Goal: Task Accomplishment & Management: Manage account settings

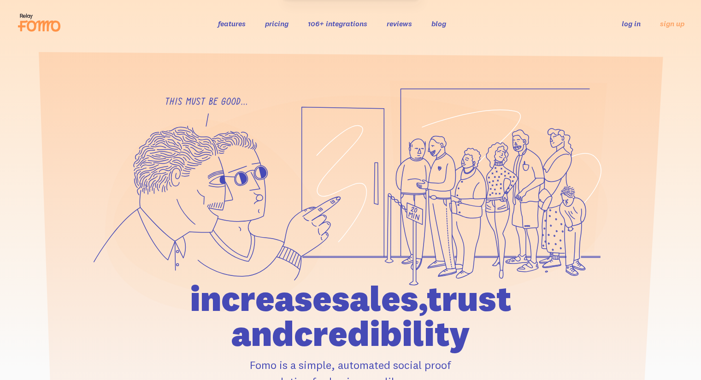
click at [642, 23] on ul "log in sign up" at bounding box center [648, 23] width 74 height 11
click at [638, 23] on link "log in" at bounding box center [631, 23] width 19 height 9
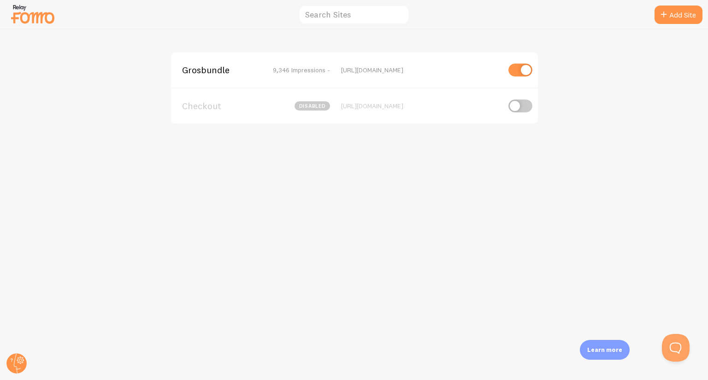
click at [214, 71] on span "Grosbundle" at bounding box center [219, 70] width 74 height 8
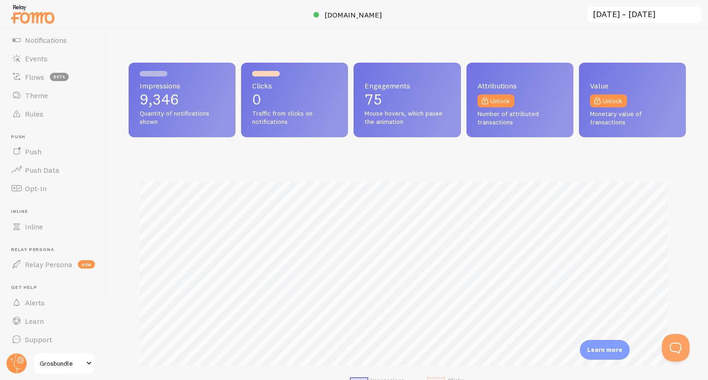
scroll to position [75, 0]
click at [58, 364] on span "Grosbundle" at bounding box center [62, 363] width 44 height 11
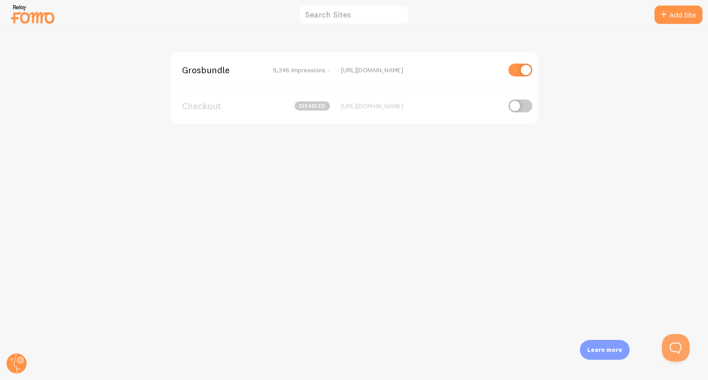
click at [213, 71] on span "Grosbundle" at bounding box center [219, 70] width 74 height 8
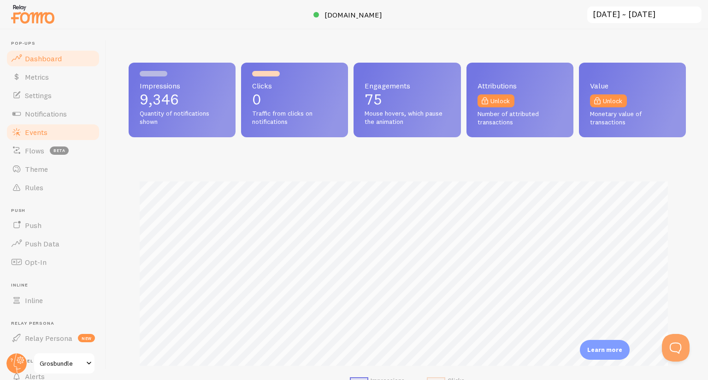
scroll to position [242, 551]
click at [18, 360] on circle at bounding box center [16, 364] width 20 height 20
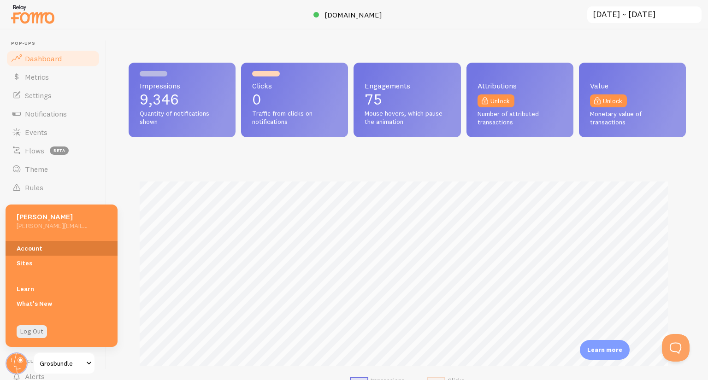
click at [36, 250] on link "Account" at bounding box center [62, 248] width 112 height 15
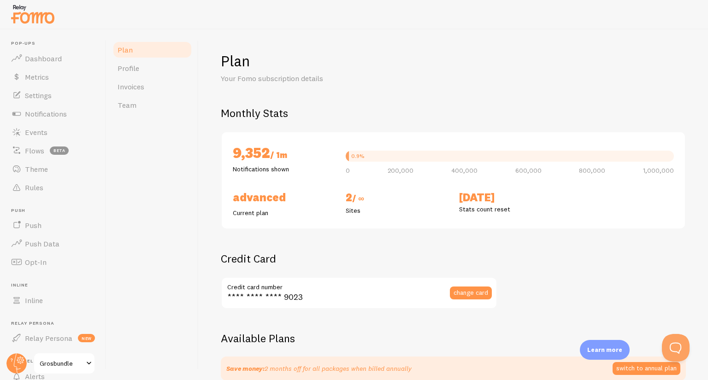
checkbox input "true"
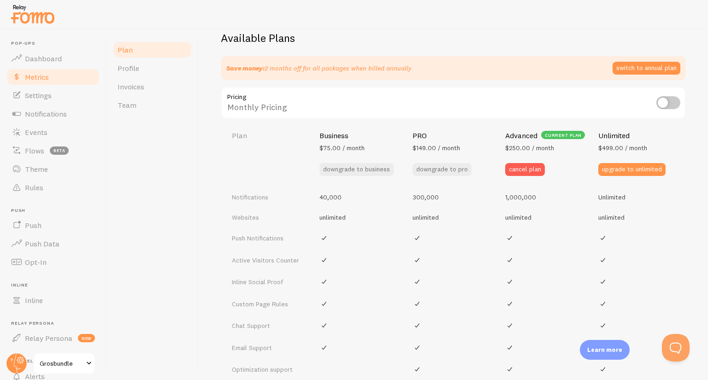
scroll to position [277, 0]
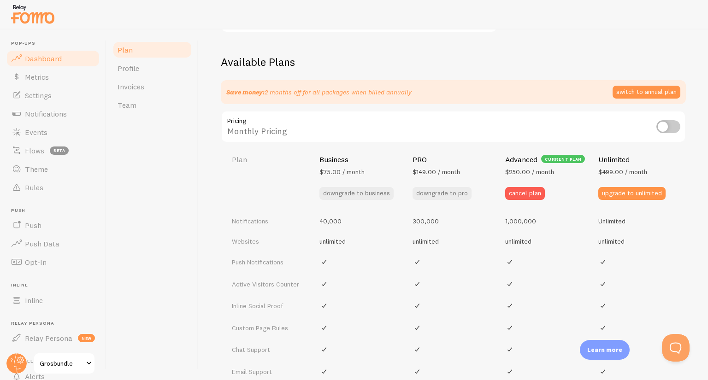
click at [59, 60] on span "Dashboard" at bounding box center [43, 58] width 37 height 9
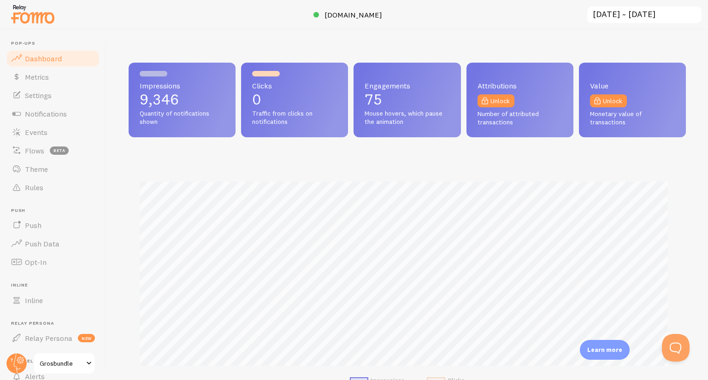
scroll to position [242, 551]
click at [41, 97] on span "Settings" at bounding box center [38, 95] width 27 height 9
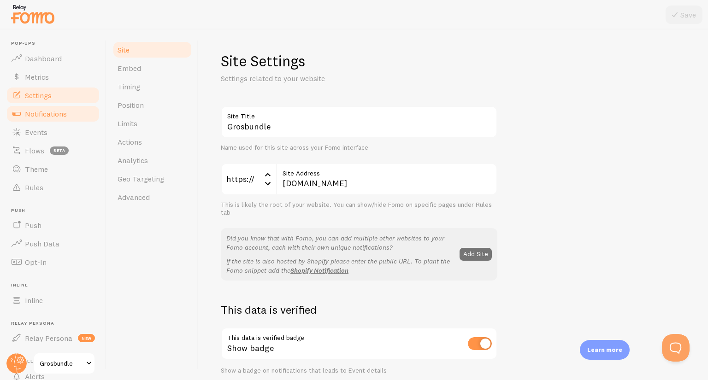
click at [47, 114] on span "Notifications" at bounding box center [46, 113] width 42 height 9
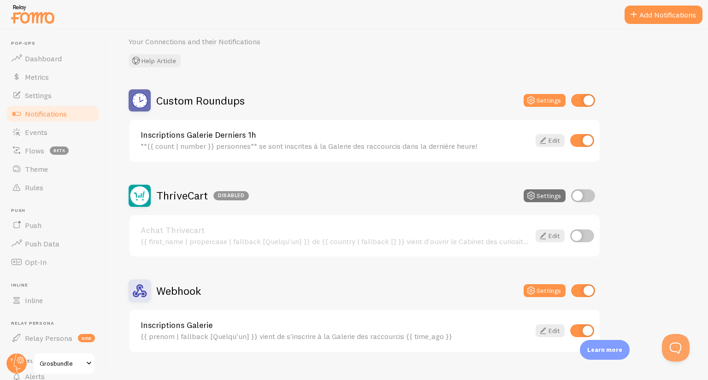
scroll to position [53, 0]
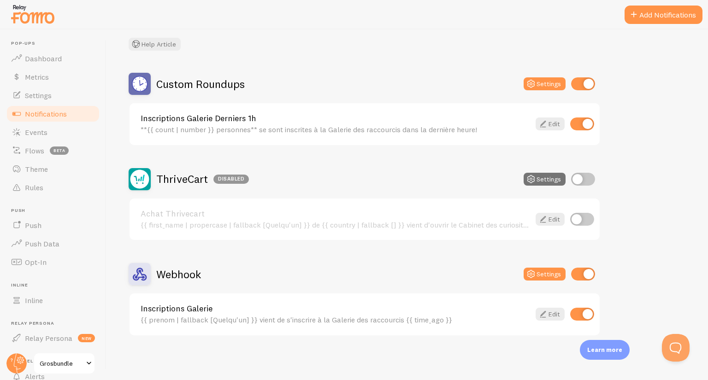
click at [249, 116] on link "Inscriptions Galerie Derniers 1h" at bounding box center [336, 118] width 390 height 8
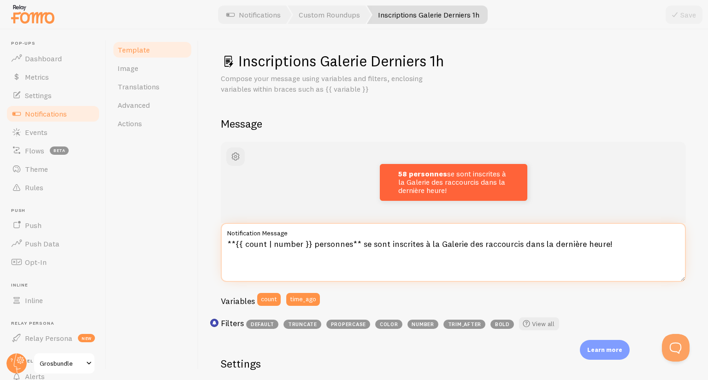
click at [542, 244] on textarea "**{{ count | number }} personnes** se sont inscrites à la Galerie des raccourci…" at bounding box center [453, 252] width 465 height 59
drag, startPoint x: 542, startPoint y: 244, endPoint x: 586, endPoint y: 241, distance: 43.5
click at [586, 241] on textarea "**{{ count | number }} personnes** se sont inscrites à la Galerie des raccourci…" at bounding box center [453, 252] width 465 height 59
type textarea "**{{ count | number }} personnes** se sont inscrites à la Galerie des raccourci…"
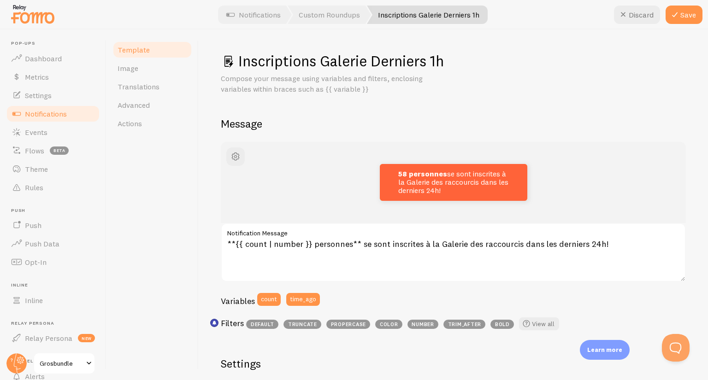
click at [180, 226] on div "Template Image Translations Advanced Actions" at bounding box center [153, 205] width 92 height 351
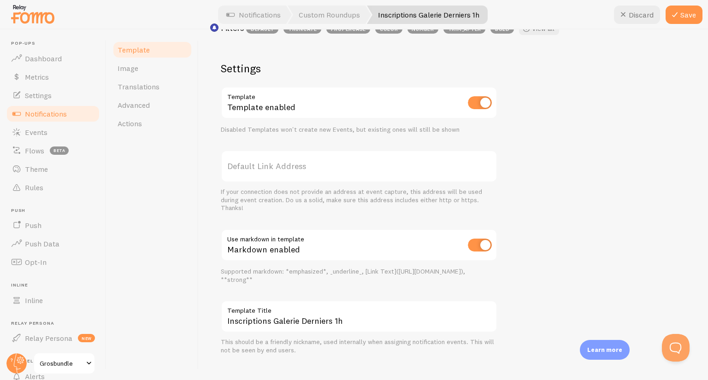
scroll to position [308, 0]
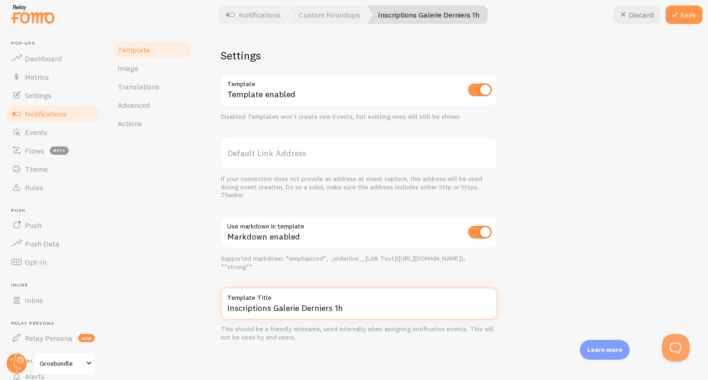
drag, startPoint x: 336, startPoint y: 307, endPoint x: 345, endPoint y: 307, distance: 9.2
click at [345, 307] on input "Inscriptions Galerie Derniers 1h" at bounding box center [359, 304] width 277 height 32
type input "Inscriptions Galerie Derniers 24h"
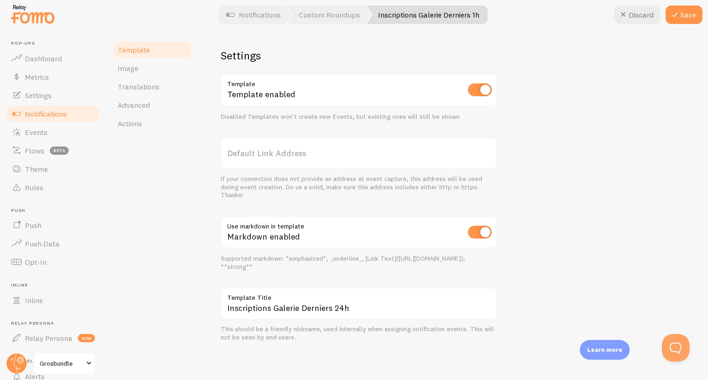
click at [582, 260] on div "58 personnes se sont inscrites à la Galerie des raccourcis dans les derniers 24…" at bounding box center [453, 88] width 465 height 509
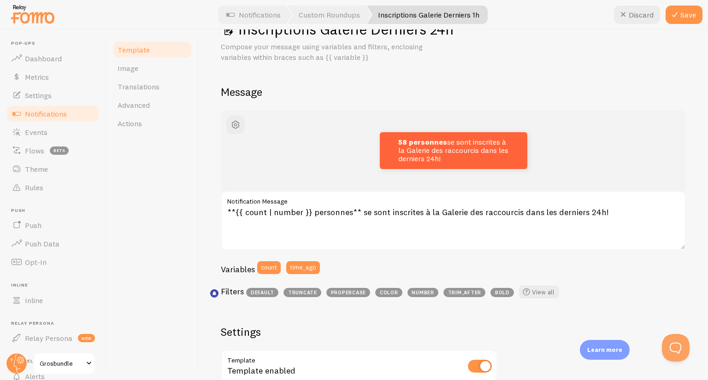
scroll to position [0, 0]
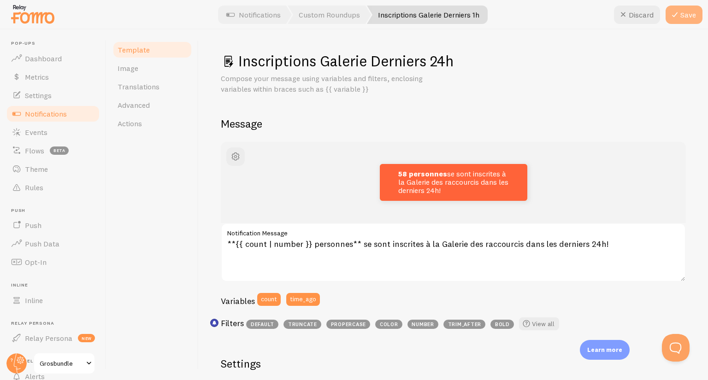
click at [681, 13] on icon at bounding box center [674, 14] width 11 height 11
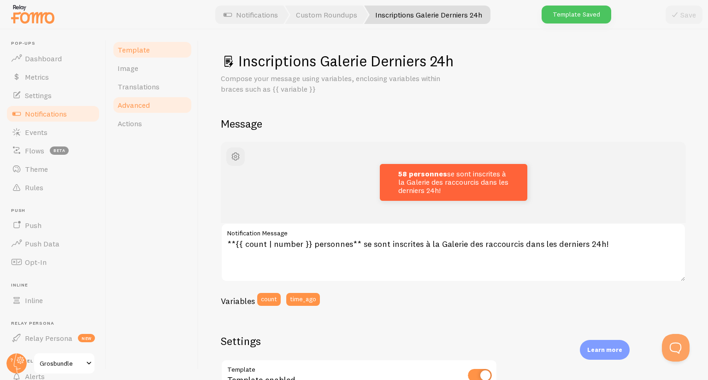
click at [143, 104] on span "Advanced" at bounding box center [134, 105] width 32 height 9
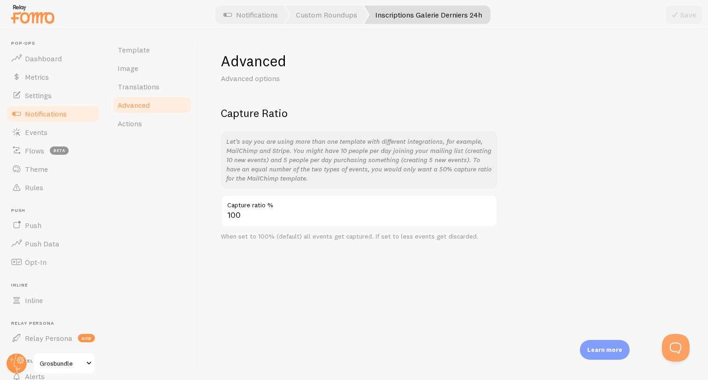
click at [31, 113] on span "Notifications" at bounding box center [46, 113] width 42 height 9
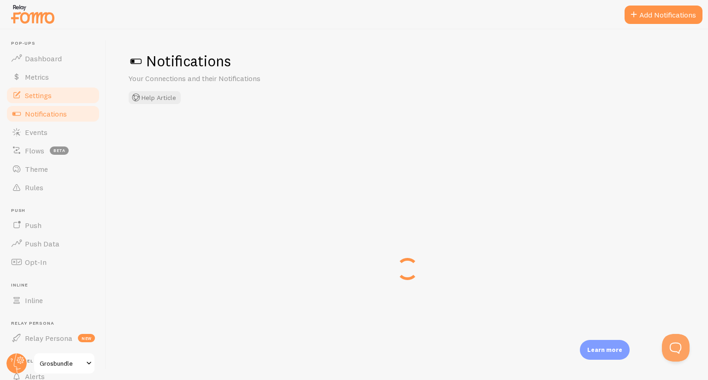
click at [36, 95] on span "Settings" at bounding box center [38, 95] width 27 height 9
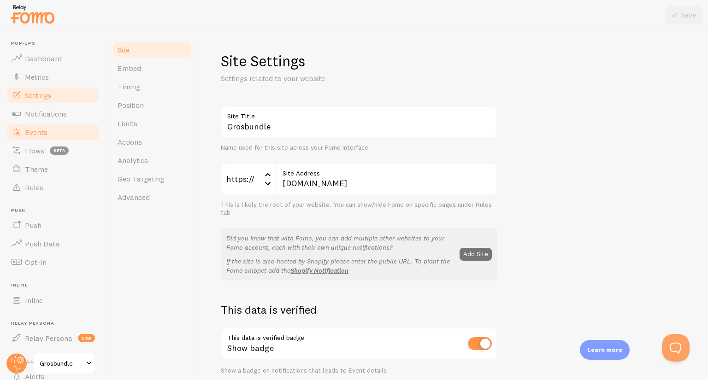
click at [33, 128] on span "Events" at bounding box center [36, 132] width 23 height 9
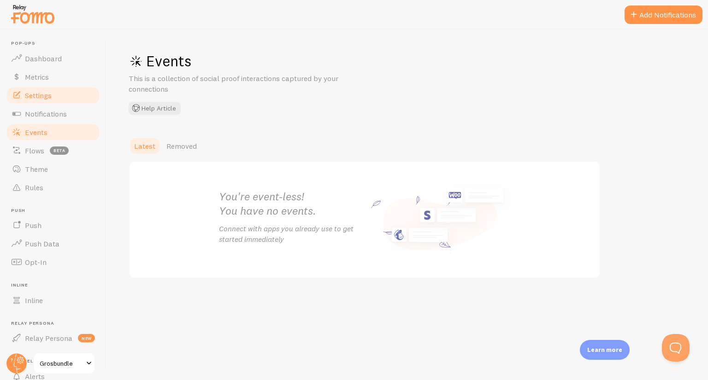
click at [37, 92] on span "Settings" at bounding box center [38, 95] width 27 height 9
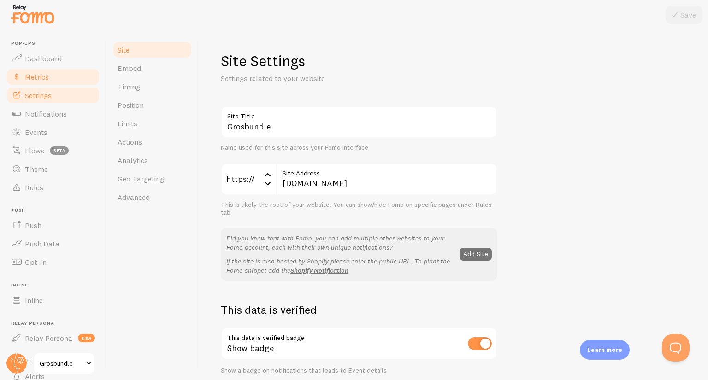
click at [43, 73] on span "Metrics" at bounding box center [37, 76] width 24 height 9
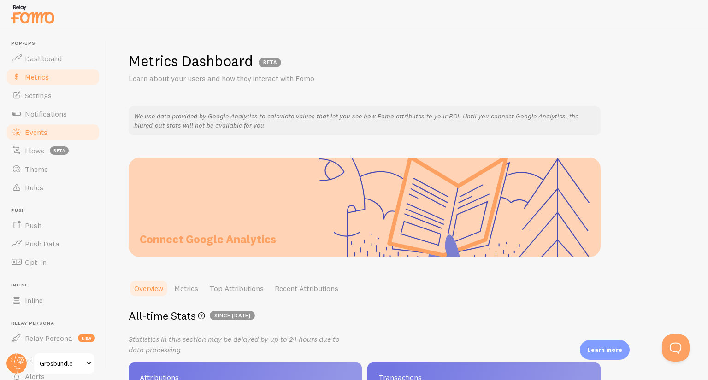
click at [31, 133] on span "Events" at bounding box center [36, 132] width 23 height 9
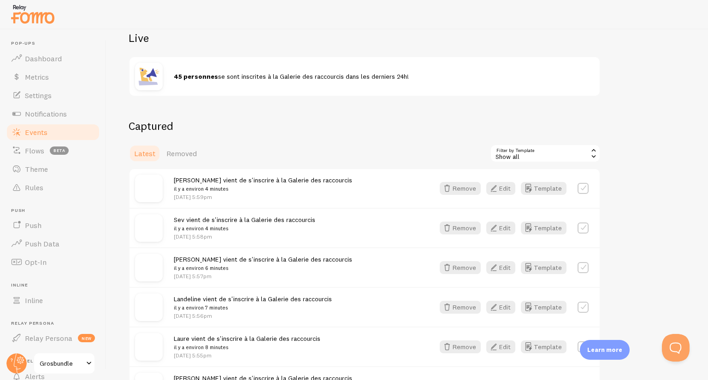
scroll to position [138, 0]
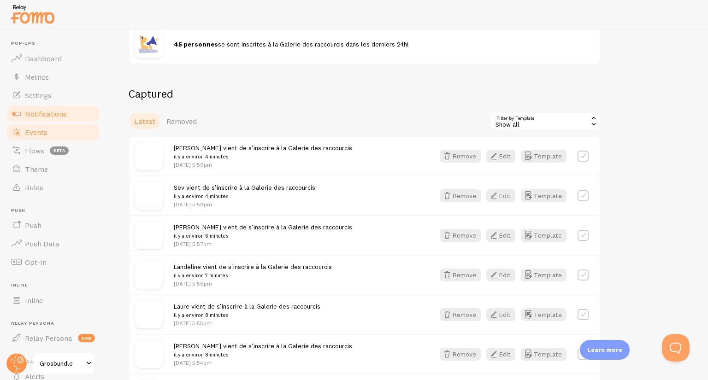
click at [23, 111] on link "Notifications" at bounding box center [53, 114] width 95 height 18
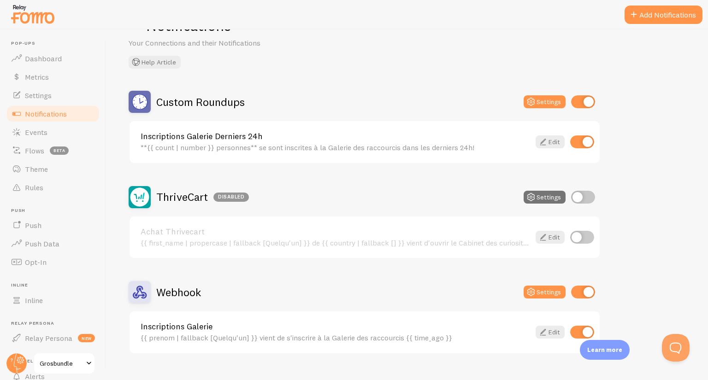
scroll to position [53, 0]
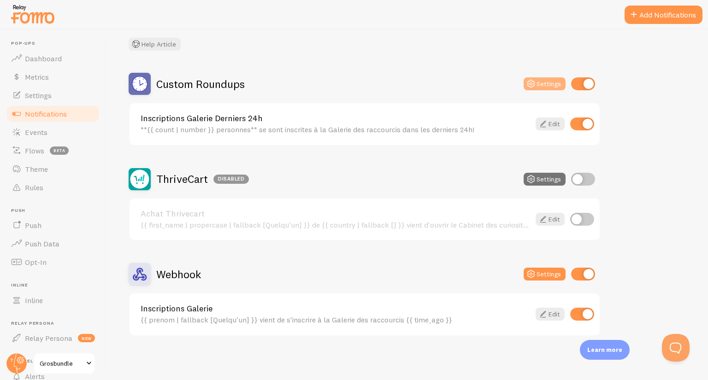
click at [535, 84] on icon at bounding box center [531, 83] width 11 height 11
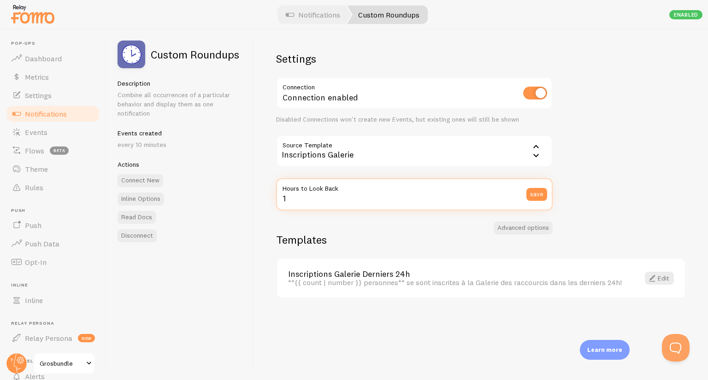
drag, startPoint x: 302, startPoint y: 196, endPoint x: 277, endPoint y: 200, distance: 25.2
click at [277, 200] on input "1" at bounding box center [414, 194] width 277 height 32
type input "24"
click at [529, 190] on button "save" at bounding box center [537, 194] width 21 height 13
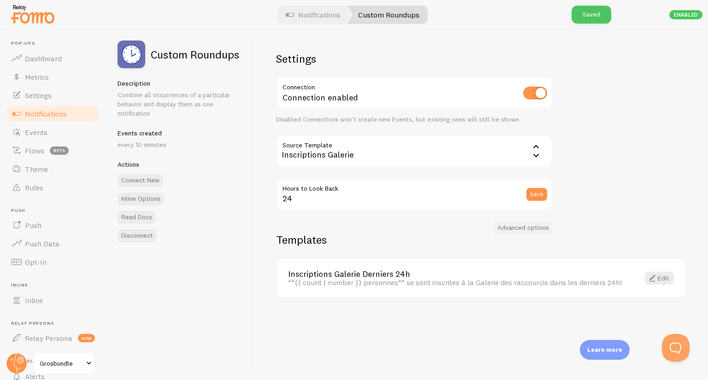
click at [504, 231] on button "Advanced options" at bounding box center [523, 228] width 59 height 13
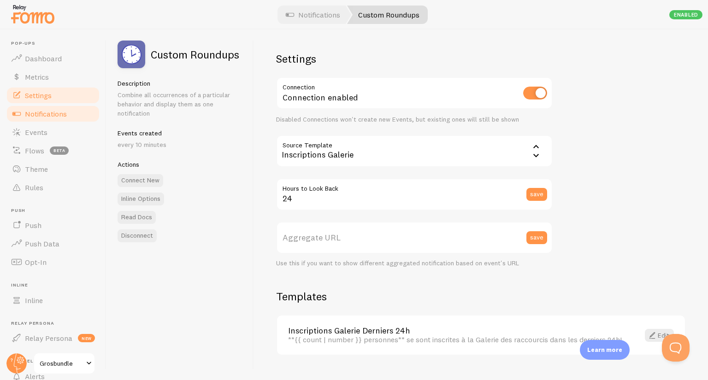
click at [38, 96] on span "Settings" at bounding box center [38, 95] width 27 height 9
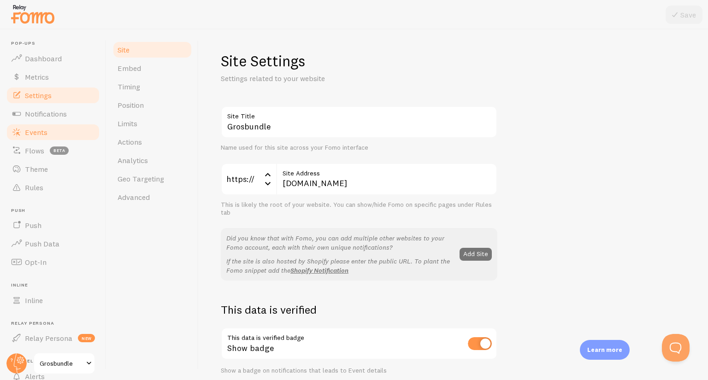
click at [30, 126] on link "Events" at bounding box center [53, 132] width 95 height 18
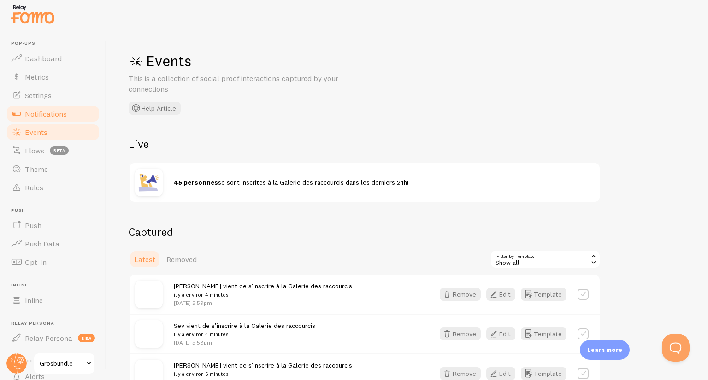
click at [29, 119] on link "Notifications" at bounding box center [53, 114] width 95 height 18
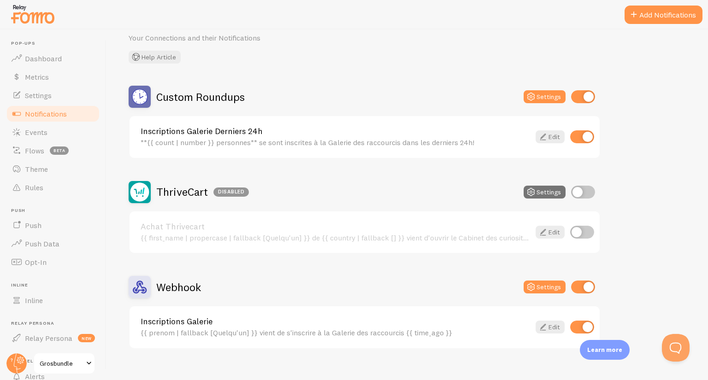
scroll to position [46, 0]
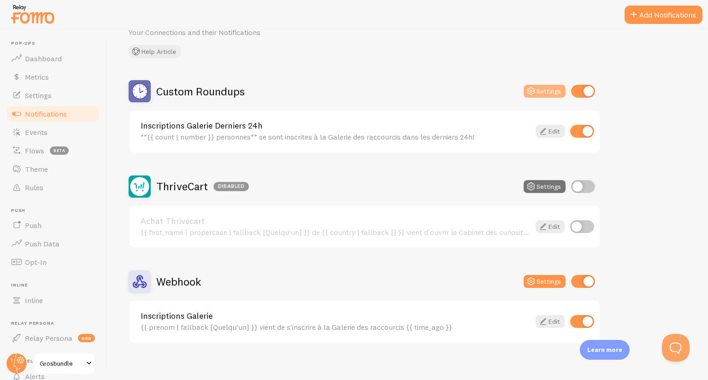
click at [527, 89] on icon at bounding box center [531, 91] width 11 height 11
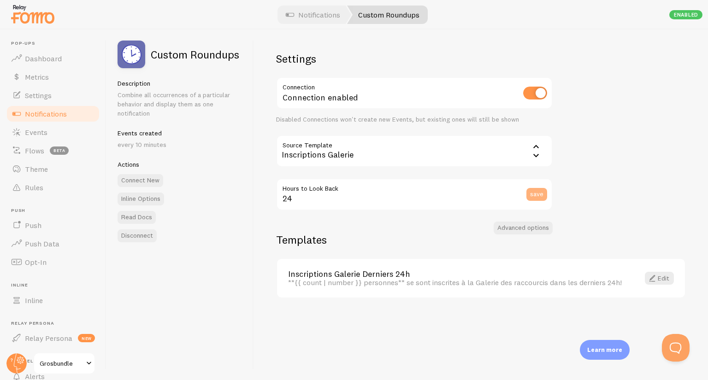
click at [529, 190] on button "save" at bounding box center [537, 194] width 21 height 13
click at [595, 140] on div "Settings Connection Connection enabled Disabled Connections won't create new Ev…" at bounding box center [481, 205] width 454 height 351
click at [524, 232] on button "Advanced options" at bounding box center [523, 228] width 59 height 13
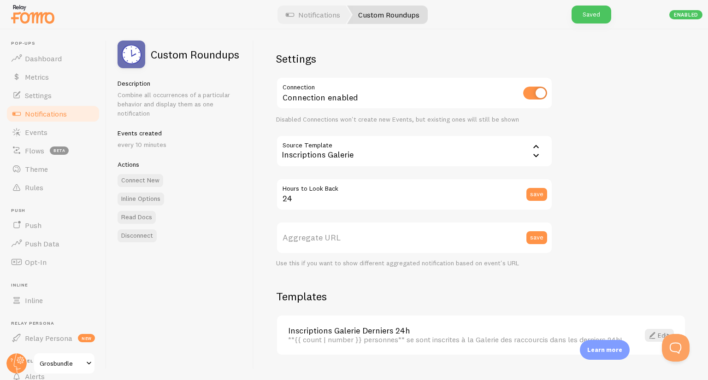
click at [47, 119] on link "Notifications" at bounding box center [53, 114] width 95 height 18
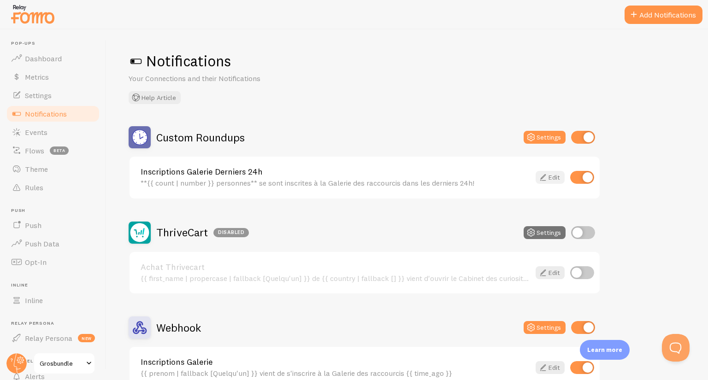
click at [542, 177] on icon at bounding box center [543, 177] width 11 height 11
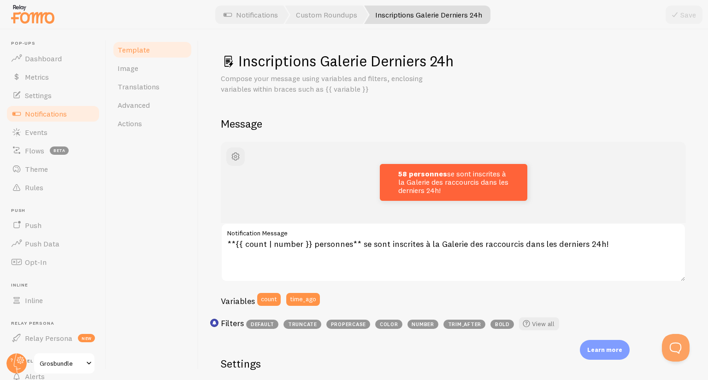
click at [170, 242] on div "Template Image Translations Advanced Actions" at bounding box center [153, 205] width 92 height 351
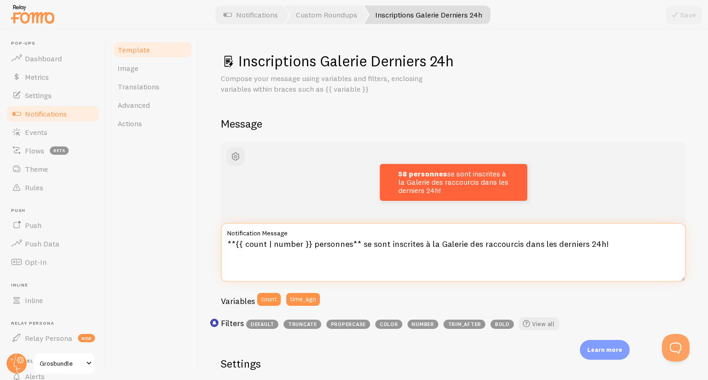
click at [411, 258] on textarea "**{{ count | number }} personnes** se sont inscrites à la Galerie des raccourci…" at bounding box center [453, 252] width 465 height 59
click at [525, 244] on textarea "**{{ count | number }} personnes** se sont inscrites à la Galerie des raccourci…" at bounding box center [453, 252] width 465 height 59
drag, startPoint x: 525, startPoint y: 244, endPoint x: 587, endPoint y: 236, distance: 62.8
click at [587, 236] on div "**{{ count | number }} personnes** se sont inscrites à la Galerie des raccourci…" at bounding box center [453, 252] width 465 height 59
click at [549, 244] on textarea "**{{ count | number }} personnes** se sont inscrites à la Galerie des raccourci…" at bounding box center [453, 252] width 465 height 59
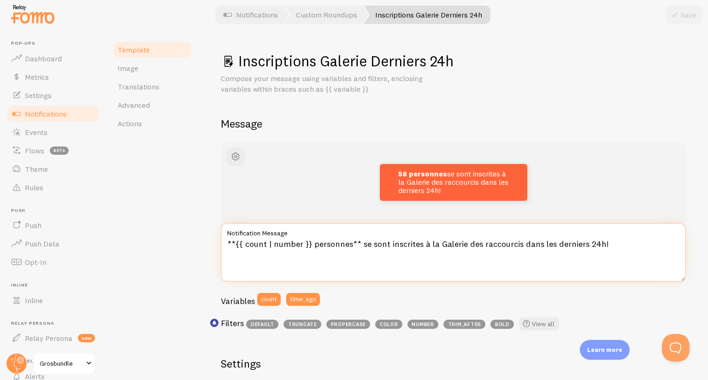
click at [549, 244] on textarea "**{{ count | number }} personnes** se sont inscrites à la Galerie des raccourci…" at bounding box center [453, 252] width 465 height 59
click at [543, 244] on textarea "**{{ count | number }} personnes** se sont inscrites à la Galerie des raccourci…" at bounding box center [453, 252] width 465 height 59
drag, startPoint x: 543, startPoint y: 244, endPoint x: 587, endPoint y: 242, distance: 44.3
click at [587, 242] on textarea "**{{ count | number }} personnes** se sont inscrites à la Galerie des raccourci…" at bounding box center [453, 252] width 465 height 59
type textarea "**{{ count | number }} personnes** se sont inscrites à la Galerie des raccourci…"
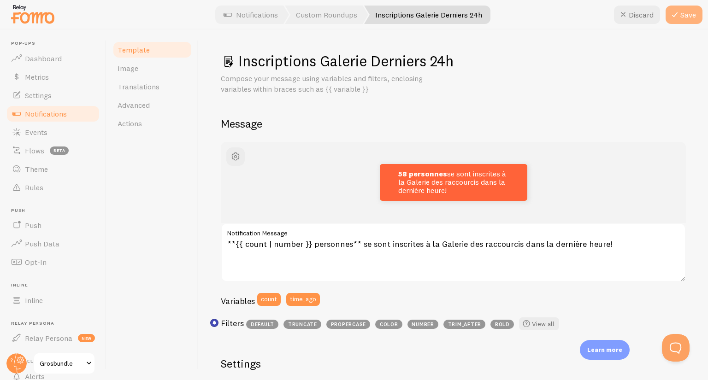
click at [673, 17] on icon at bounding box center [674, 14] width 11 height 11
click at [161, 205] on div "Template Image Translations Advanced Actions" at bounding box center [153, 205] width 92 height 351
click at [47, 94] on span "Settings" at bounding box center [38, 95] width 27 height 9
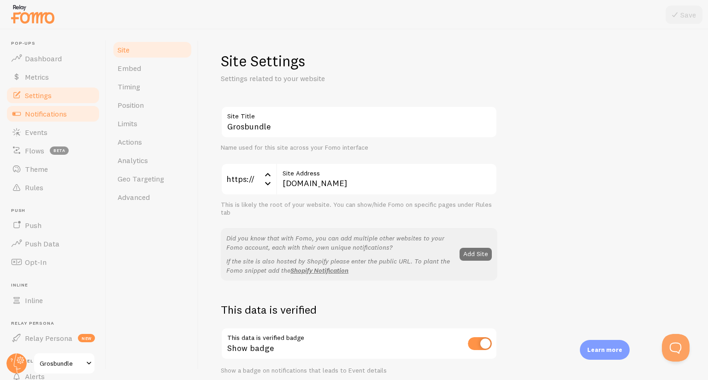
click at [56, 116] on span "Notifications" at bounding box center [46, 113] width 42 height 9
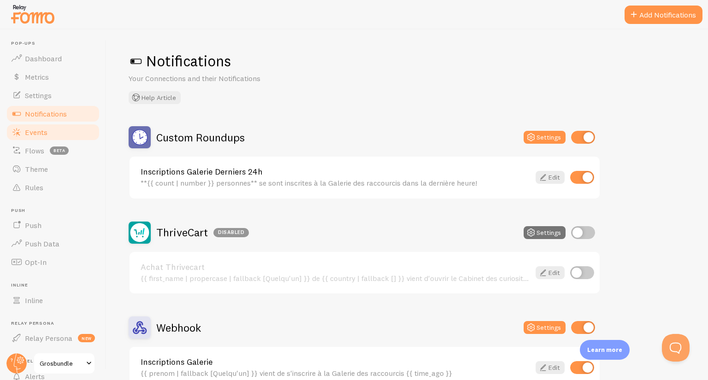
click at [42, 130] on span "Events" at bounding box center [36, 132] width 23 height 9
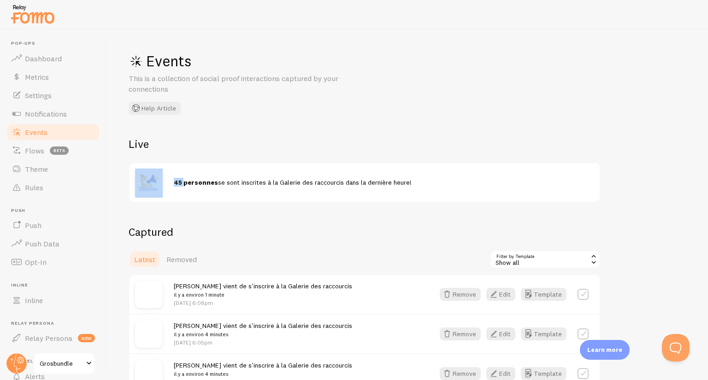
drag, startPoint x: 178, startPoint y: 183, endPoint x: 184, endPoint y: 184, distance: 6.1
click at [184, 184] on div "45 personnes se sont inscrites à la Galerie des raccourcis dans la dernière heu…" at bounding box center [365, 182] width 470 height 39
click at [184, 184] on strong "45 personnes" at bounding box center [196, 182] width 44 height 8
click at [55, 92] on link "Settings" at bounding box center [53, 95] width 95 height 18
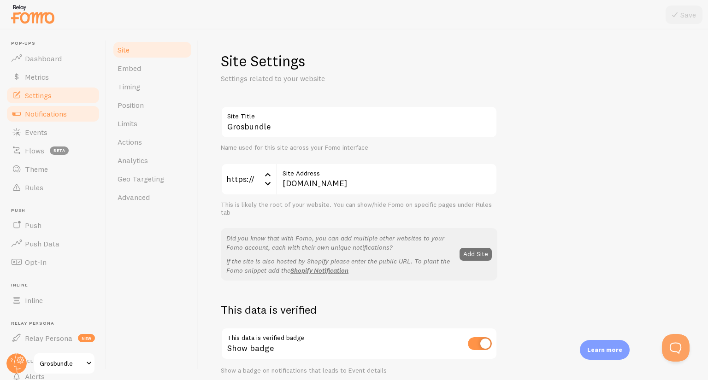
click at [52, 107] on link "Notifications" at bounding box center [53, 114] width 95 height 18
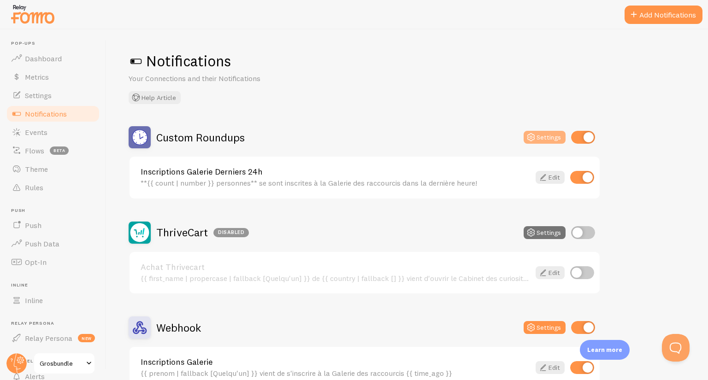
click at [529, 138] on icon at bounding box center [531, 137] width 11 height 11
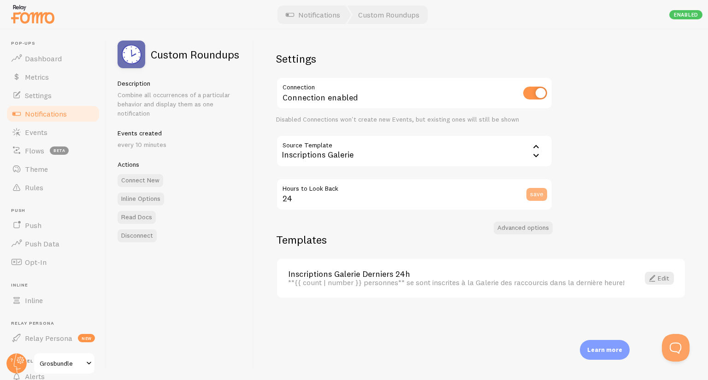
click at [539, 193] on button "save" at bounding box center [537, 194] width 21 height 13
click at [530, 223] on button "Advanced options" at bounding box center [523, 228] width 59 height 13
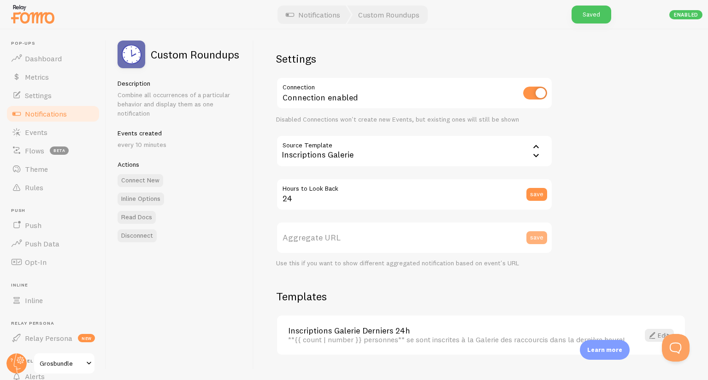
click at [539, 241] on button "save" at bounding box center [537, 237] width 21 height 13
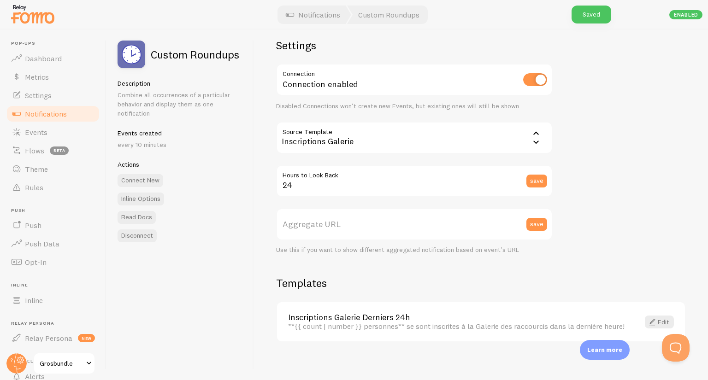
scroll to position [19, 0]
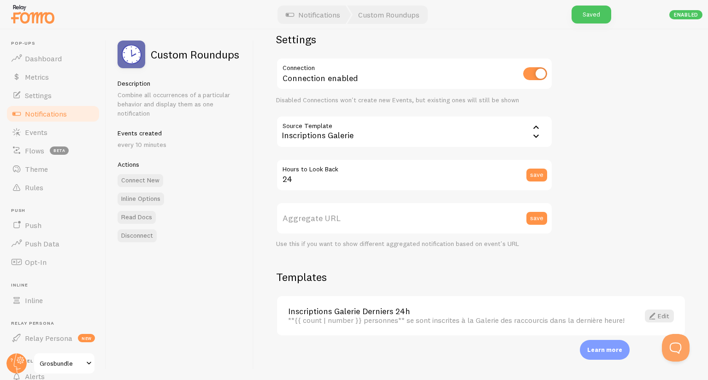
click at [606, 209] on div "Settings Connection Connection enabled Disabled Connections won't create new Ev…" at bounding box center [481, 205] width 454 height 351
click at [538, 135] on icon at bounding box center [536, 136] width 6 height 3
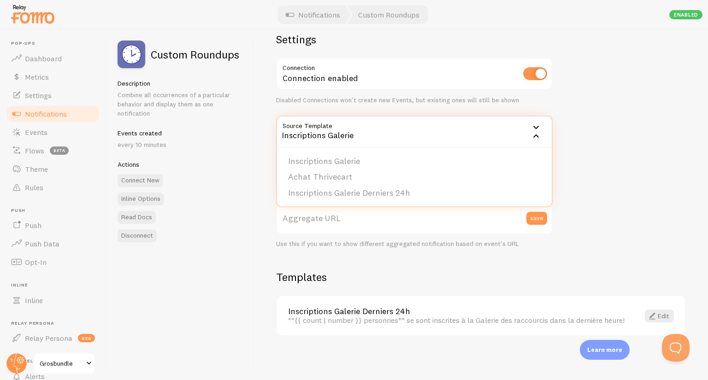
click at [606, 112] on div "Settings Connection Connection enabled Disabled Connections won't create new Ev…" at bounding box center [481, 205] width 454 height 351
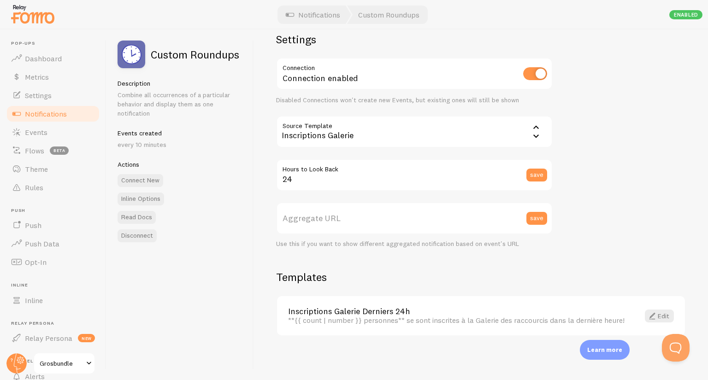
click at [519, 125] on div "Inscriptions Galerie" at bounding box center [414, 132] width 277 height 32
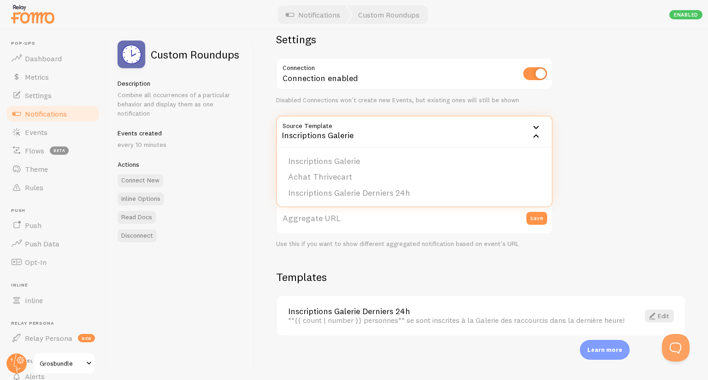
click at [629, 121] on div "Settings Connection Connection enabled Disabled Connections won't create new Ev…" at bounding box center [481, 205] width 454 height 351
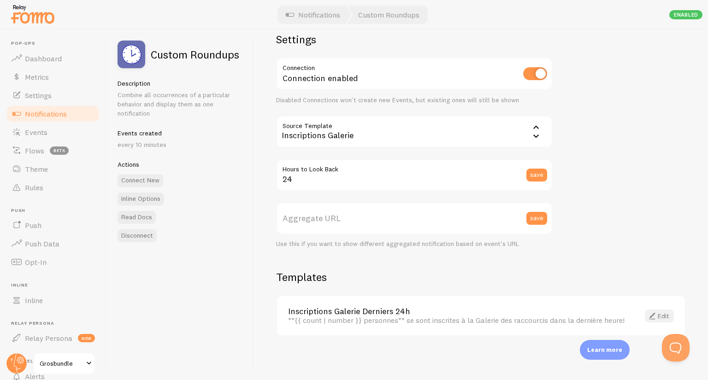
click at [647, 313] on span at bounding box center [652, 316] width 11 height 11
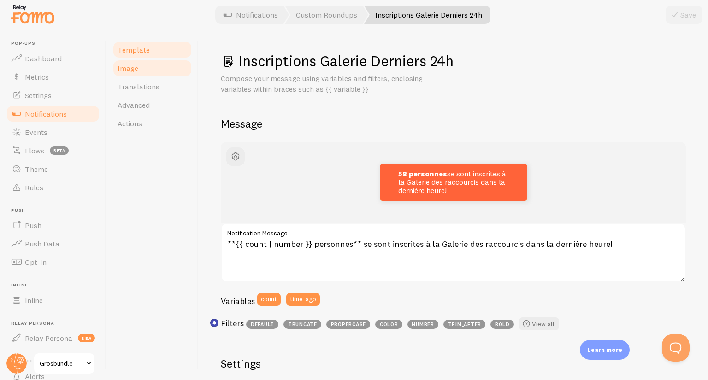
click at [138, 65] on link "Image" at bounding box center [152, 68] width 81 height 18
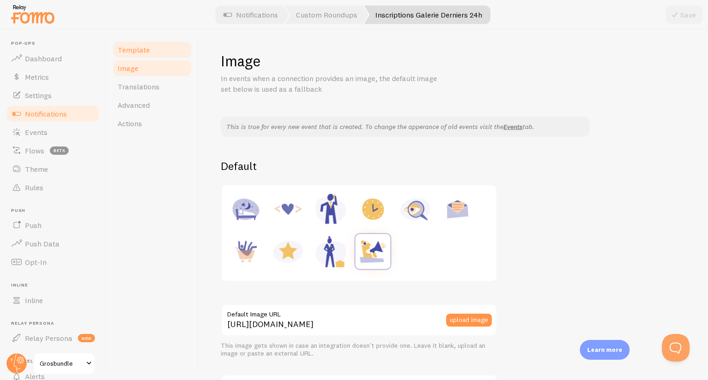
click at [144, 55] on link "Template" at bounding box center [152, 50] width 81 height 18
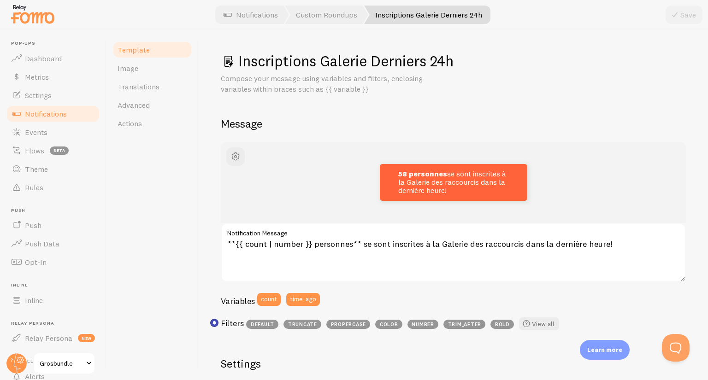
click at [177, 217] on div "Template Image Translations Advanced Actions" at bounding box center [153, 205] width 92 height 351
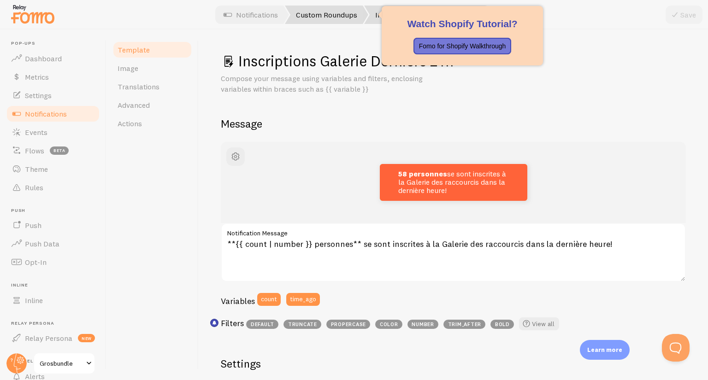
click at [320, 19] on link "Custom Roundups" at bounding box center [326, 15] width 83 height 18
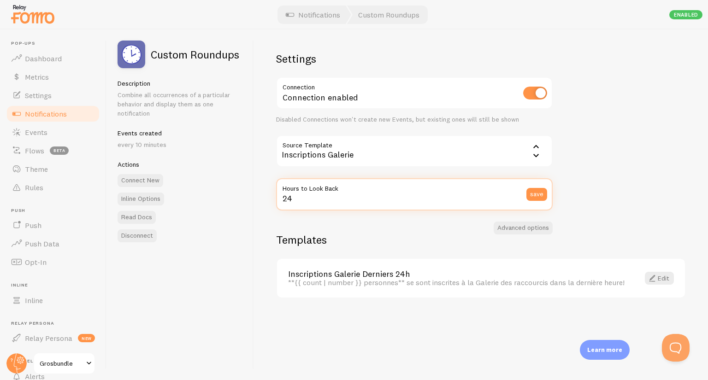
click at [308, 196] on input "24" at bounding box center [414, 194] width 277 height 32
type input "23"
click at [528, 196] on button "save" at bounding box center [537, 194] width 21 height 13
click at [399, 199] on input "23" at bounding box center [414, 194] width 277 height 32
type input "24"
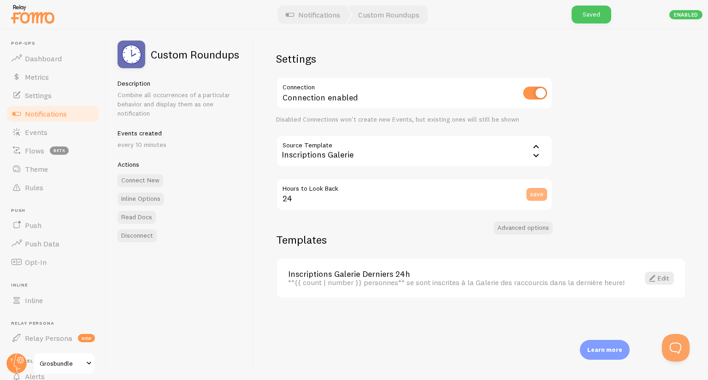
click at [531, 194] on button "save" at bounding box center [537, 194] width 21 height 13
click at [601, 177] on div "Settings Connection Connection enabled Disabled Connections won't create new Ev…" at bounding box center [481, 205] width 454 height 351
click at [286, 22] on link "Notifications" at bounding box center [313, 15] width 77 height 18
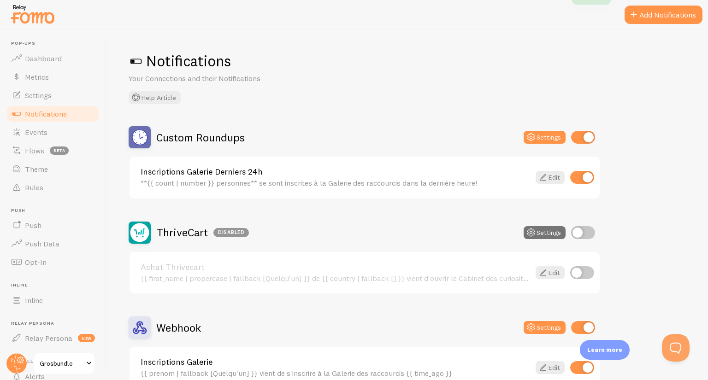
click at [587, 177] on input "checkbox" at bounding box center [582, 177] width 24 height 13
checkbox input "false"
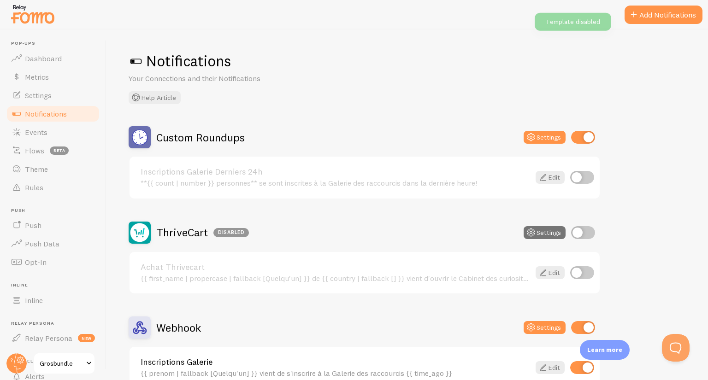
click at [589, 141] on input "checkbox" at bounding box center [583, 137] width 24 height 13
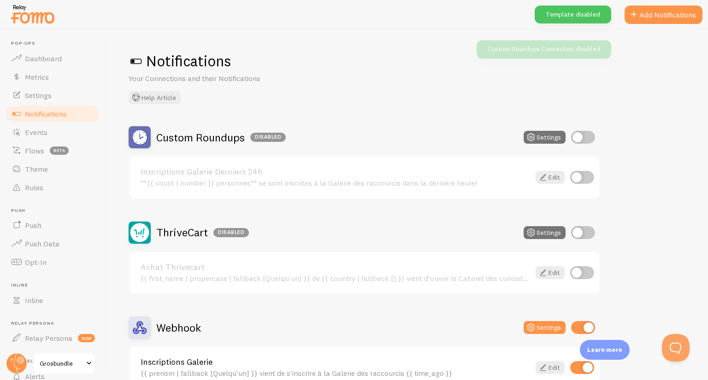
click at [626, 132] on div "Custom Roundups Disabled Settings Inscriptions Galerie Derniers 24h **{{ count …" at bounding box center [407, 258] width 557 height 264
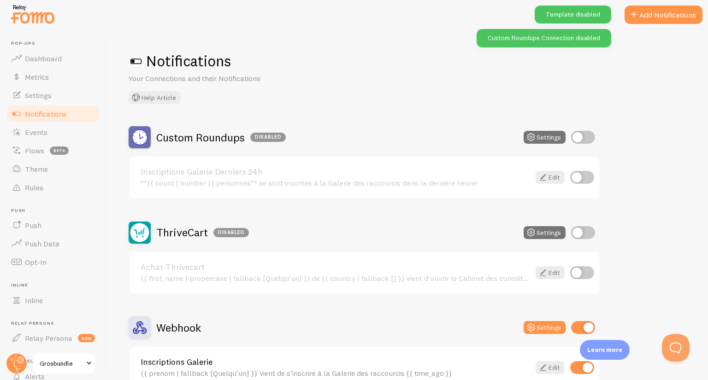
click at [579, 137] on input "checkbox" at bounding box center [583, 137] width 24 height 13
checkbox input "true"
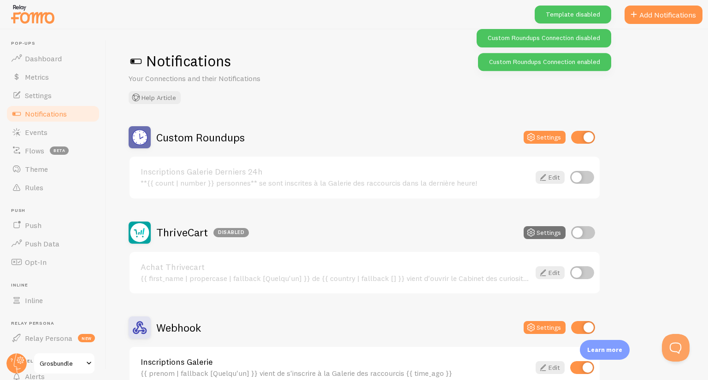
click at [578, 183] on input "checkbox" at bounding box center [582, 177] width 24 height 13
checkbox input "true"
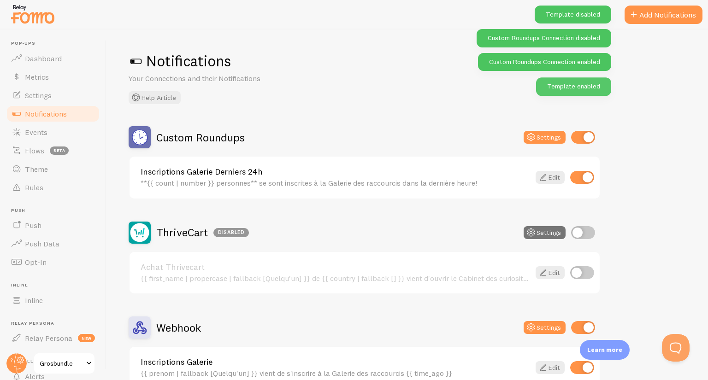
click at [625, 156] on div "Custom Roundups Settings Inscriptions Galerie Derniers 24h **{{ count | number …" at bounding box center [407, 258] width 557 height 264
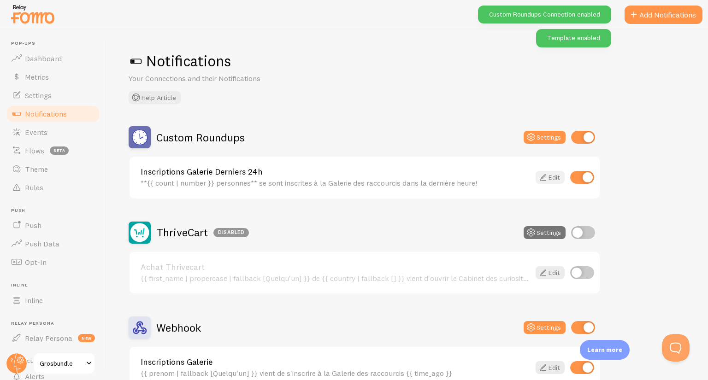
click at [553, 174] on link "Edit" at bounding box center [550, 177] width 29 height 13
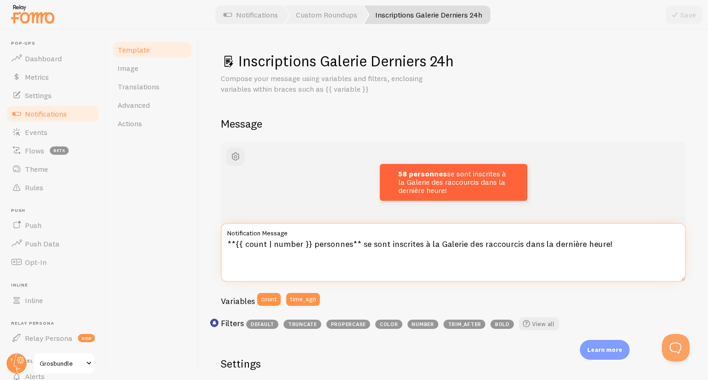
click at [542, 243] on textarea "**{{ count | number }} personnes** se sont inscrites à la Galerie des raccourci…" at bounding box center [453, 252] width 465 height 59
drag, startPoint x: 542, startPoint y: 243, endPoint x: 590, endPoint y: 247, distance: 48.1
click at [590, 247] on textarea "**{{ count | number }} personnes** se sont inscrites à la Galerie des raccourci…" at bounding box center [453, 252] width 465 height 59
type textarea "**{{ count | number }} personnes** se sont inscrites à la Galerie des raccourci…"
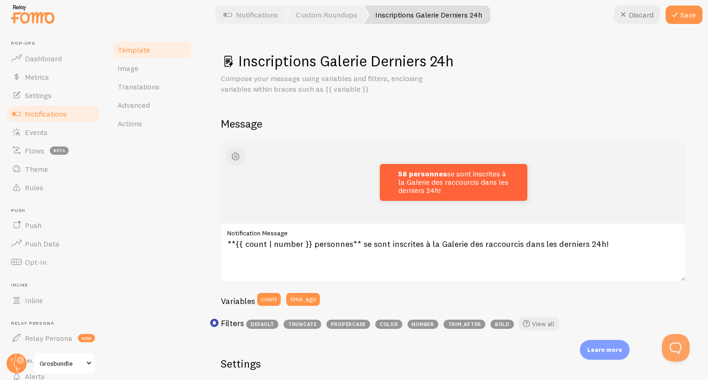
click at [692, 237] on div "Inscriptions Galerie Derniers 24h Compose your message using variables and filt…" at bounding box center [453, 205] width 509 height 351
click at [682, 16] on button "Save" at bounding box center [684, 15] width 37 height 18
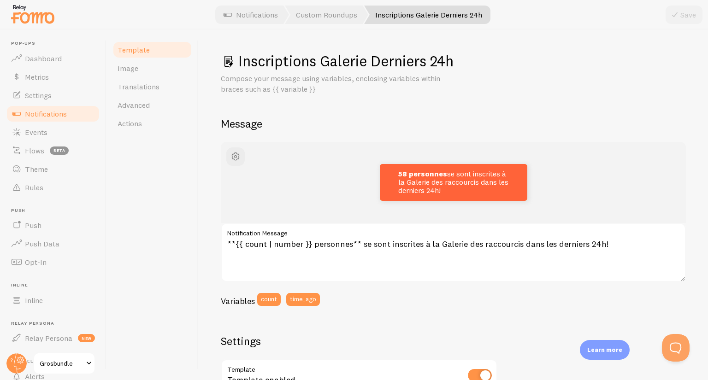
click at [222, 190] on div "58 personnes se sont inscrites à la Galerie des raccourcis dans les derniers 24…" at bounding box center [453, 182] width 465 height 81
click at [48, 105] on link "Notifications" at bounding box center [53, 114] width 95 height 18
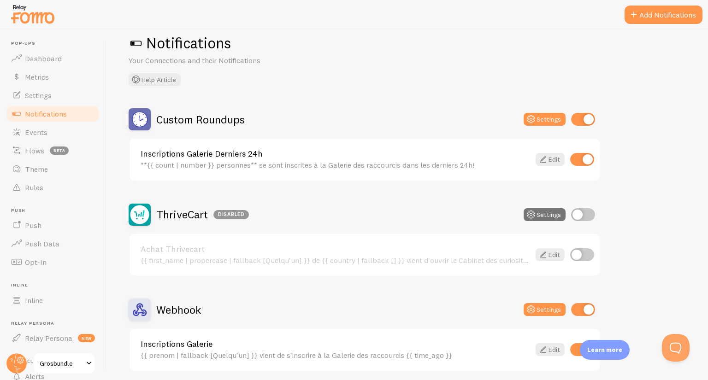
scroll to position [46, 0]
